Goal: Task Accomplishment & Management: Manage account settings

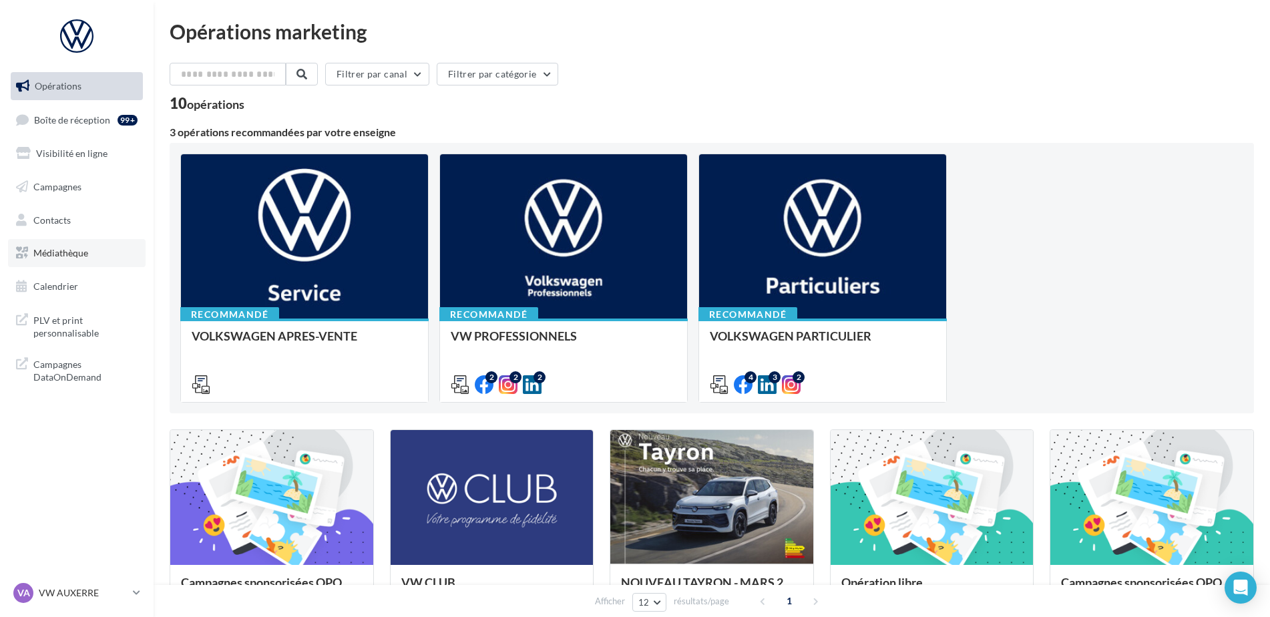
click at [104, 256] on link "Médiathèque" at bounding box center [77, 253] width 138 height 28
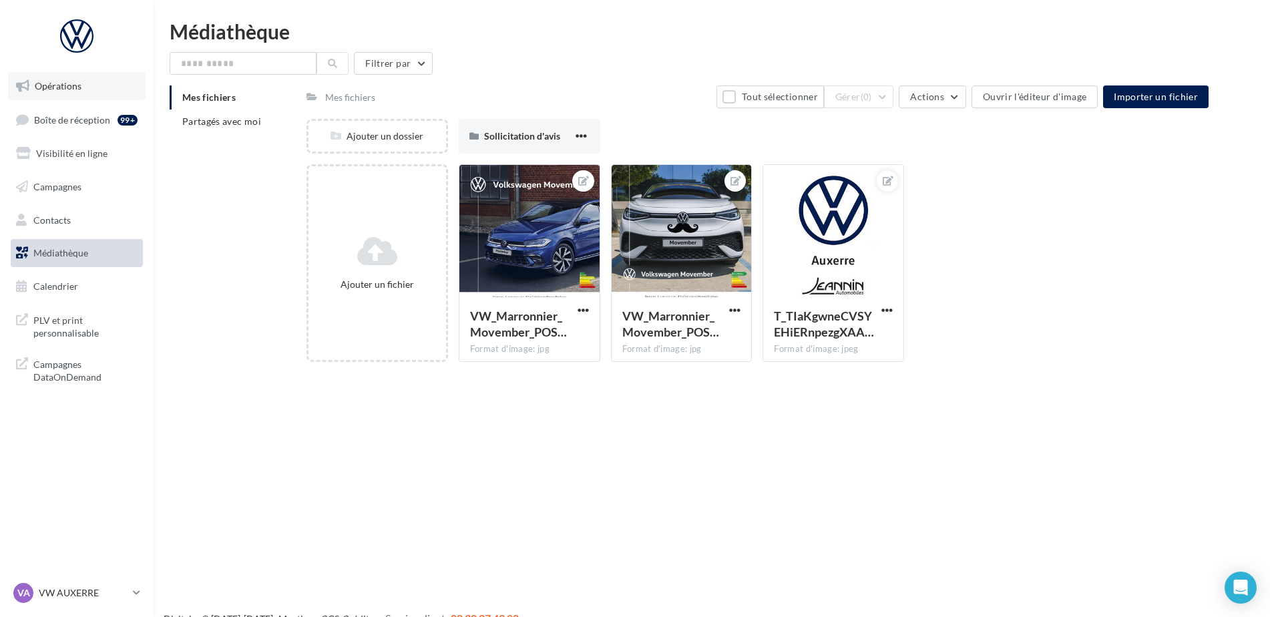
click at [65, 97] on link "Opérations" at bounding box center [77, 86] width 138 height 28
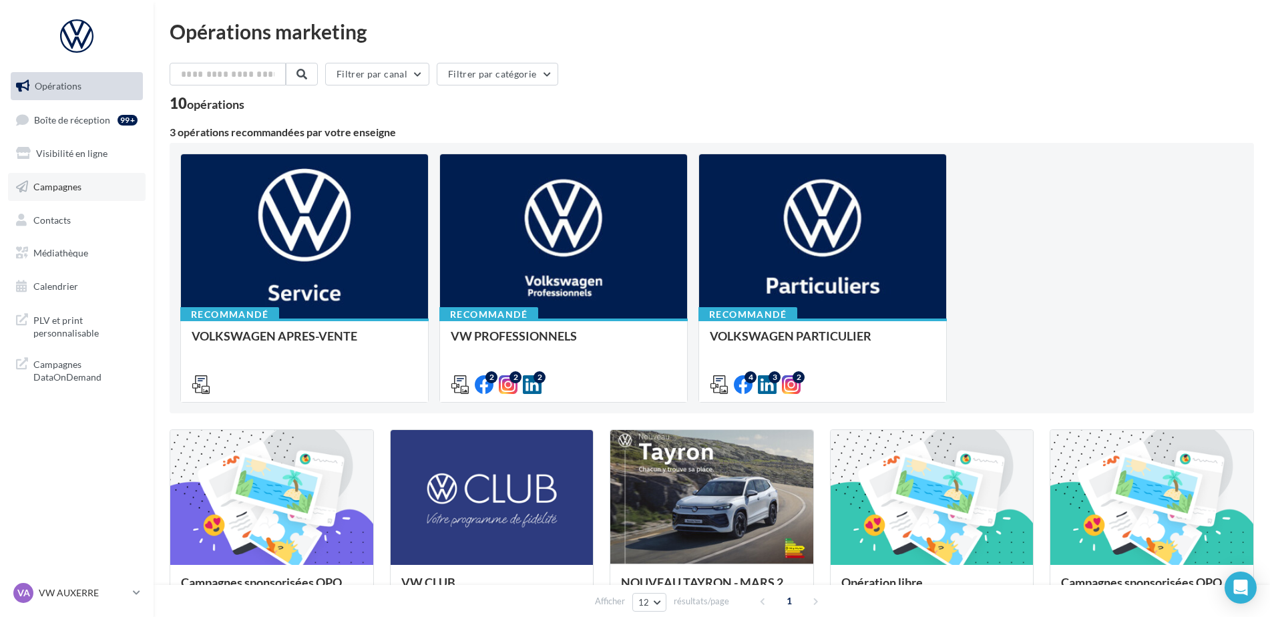
click at [59, 192] on span "Campagnes" at bounding box center [57, 186] width 48 height 11
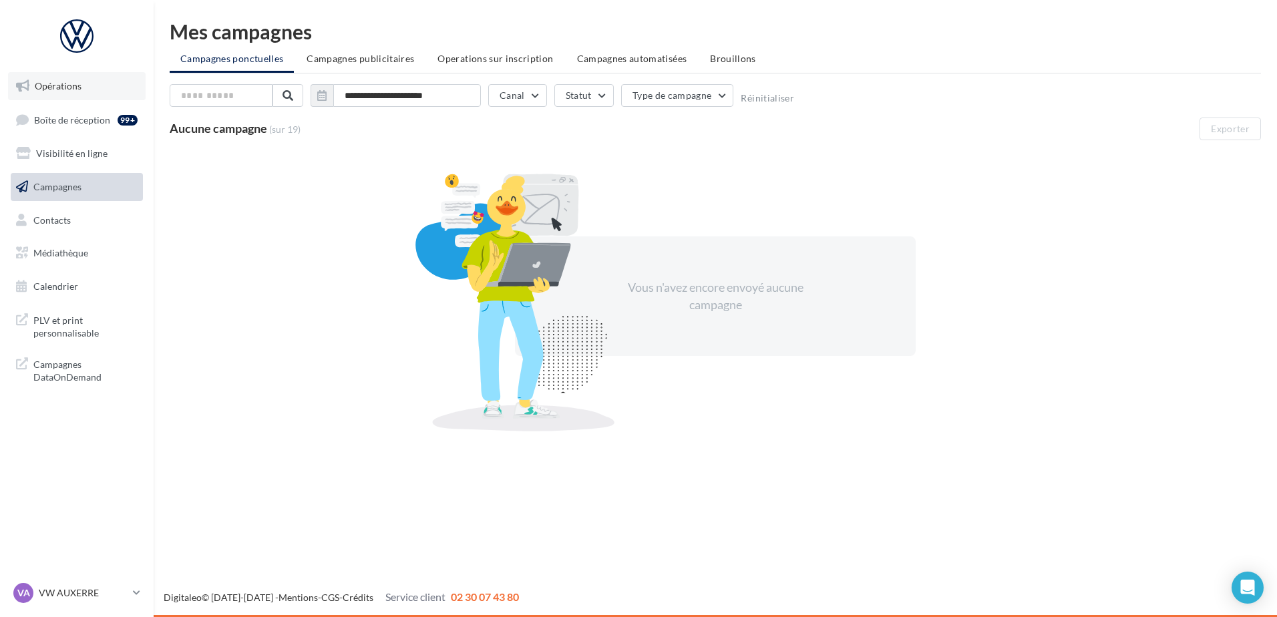
click at [61, 87] on span "Opérations" at bounding box center [58, 85] width 47 height 11
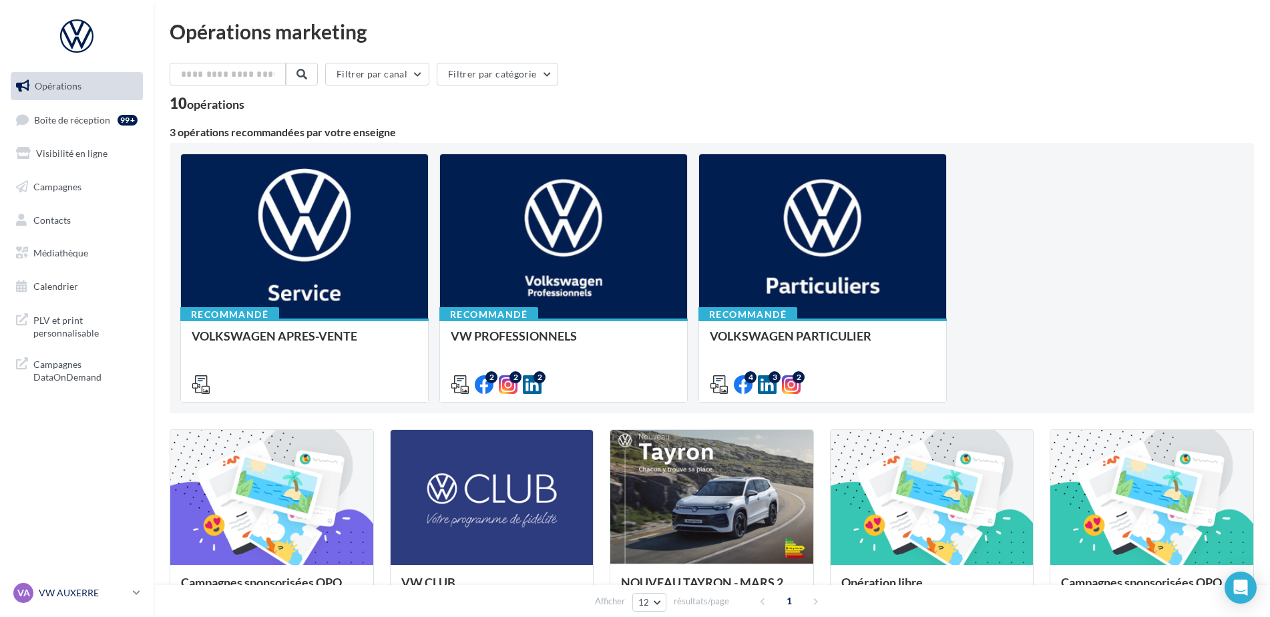
click at [75, 594] on p "VW AUXERRE" at bounding box center [83, 592] width 89 height 13
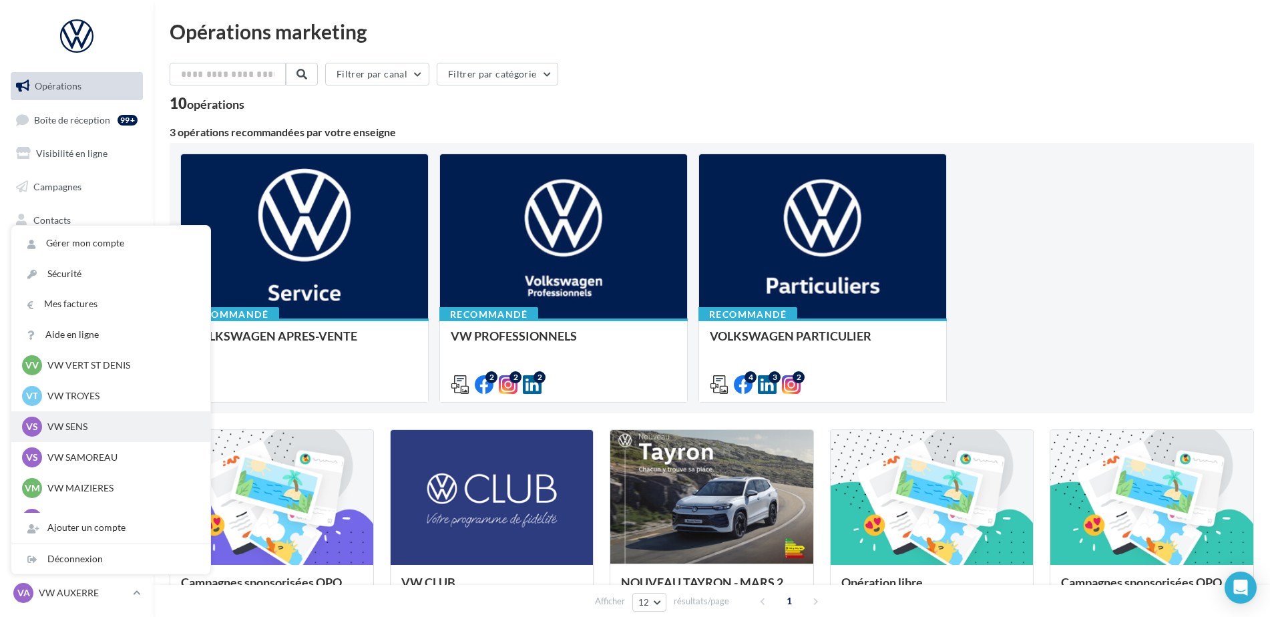
scroll to position [62, 0]
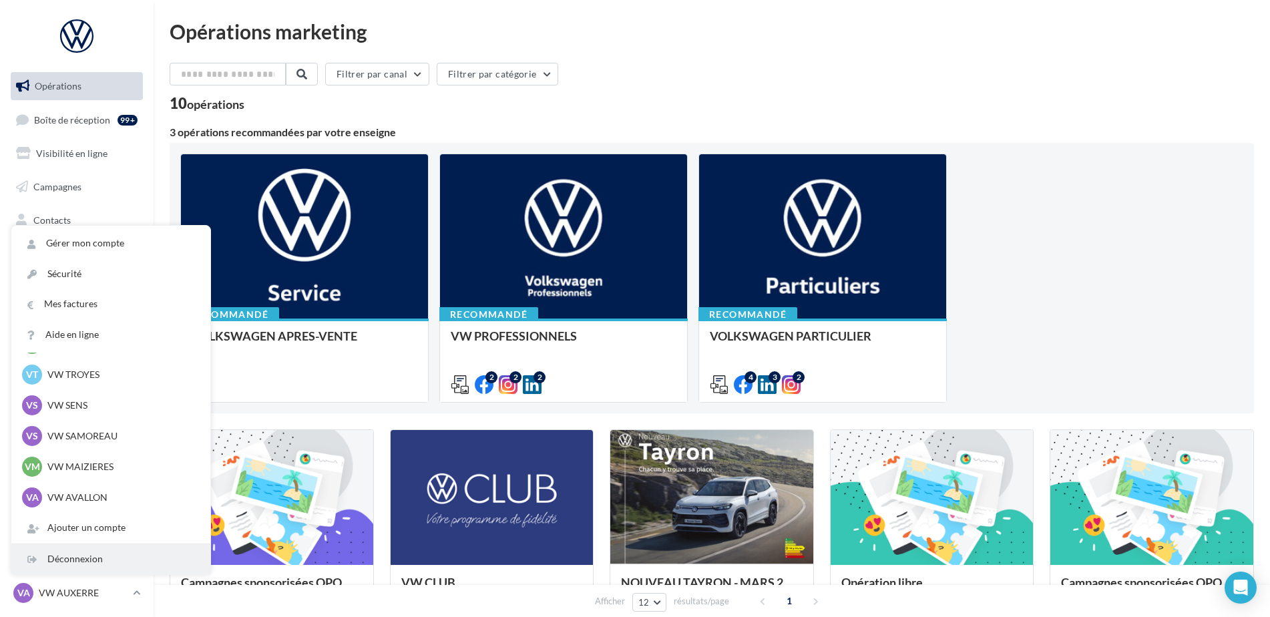
click at [104, 563] on div "Déconnexion" at bounding box center [110, 559] width 199 height 30
